Goal: Information Seeking & Learning: Compare options

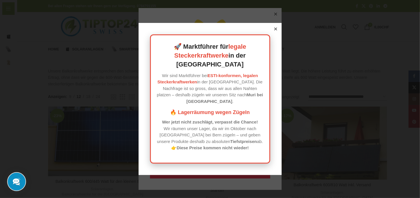
click at [275, 30] on icon at bounding box center [275, 28] width 3 height 3
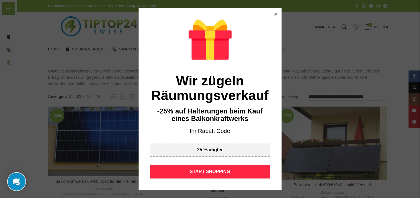
click at [275, 13] on icon at bounding box center [275, 14] width 3 height 3
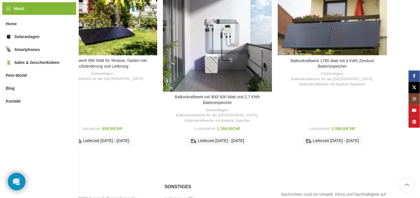
scroll to position [395, 0]
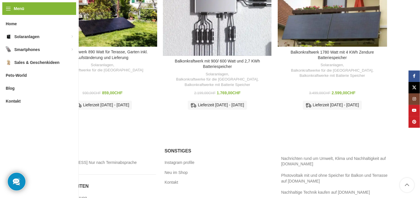
click at [223, 56] on div "Zum Vergleich hinzufügen" at bounding box center [217, 62] width 109 height 13
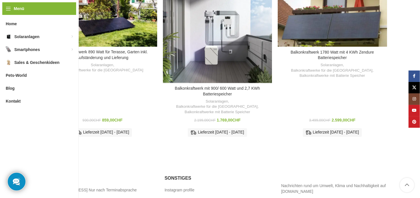
click at [225, 118] on bdi "1.769,00 CHF" at bounding box center [229, 120] width 24 height 5
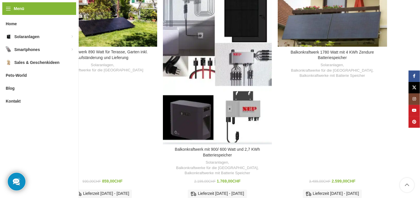
click at [215, 50] on div "Balkonkraftwerk mit 900/ 600 Watt und 2,7 KWh Batteriespeicher" at bounding box center [203, 59] width 27 height 170
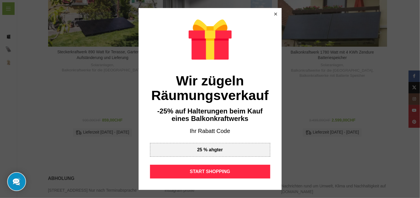
scroll to position [395, 0]
click at [275, 13] on icon at bounding box center [275, 14] width 3 height 3
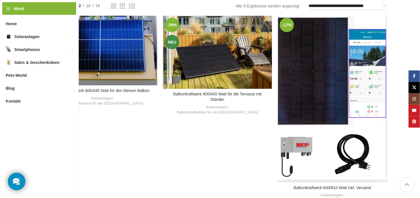
scroll to position [79, 0]
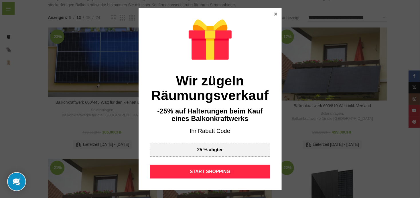
scroll to position [79, 0]
